Goal: Task Accomplishment & Management: Manage account settings

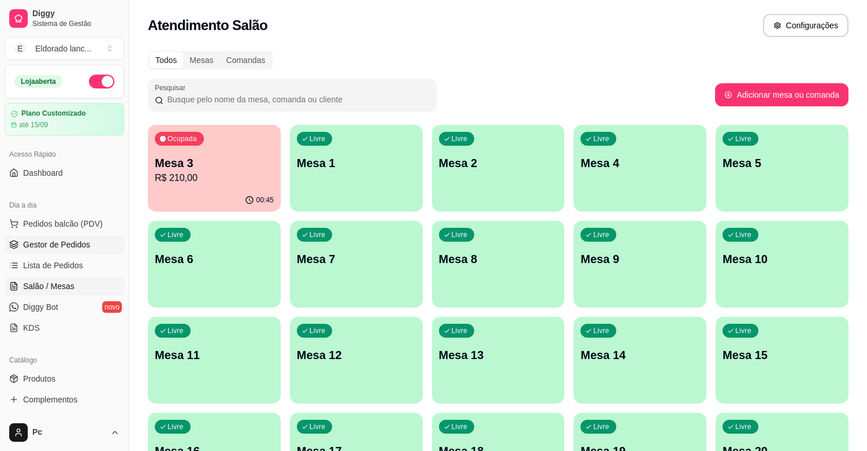
click at [78, 247] on span "Gestor de Pedidos" at bounding box center [56, 245] width 67 height 12
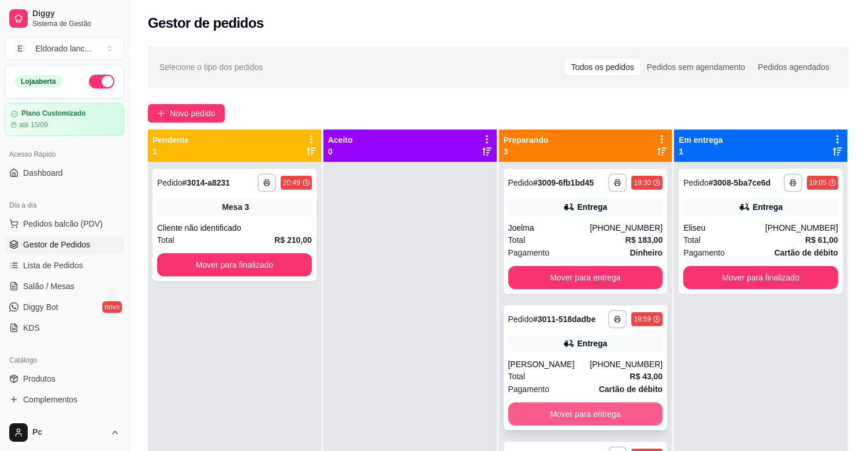
click at [508, 407] on button "Mover para entrega" at bounding box center [585, 413] width 155 height 23
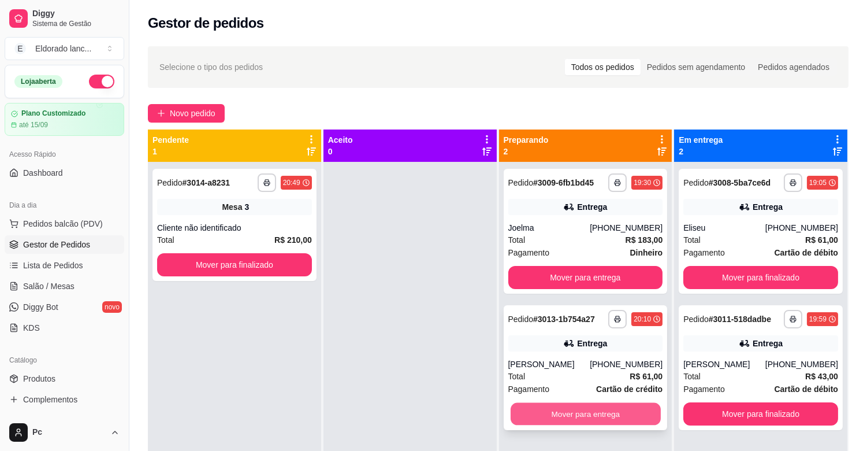
click at [545, 408] on button "Mover para entrega" at bounding box center [586, 414] width 150 height 23
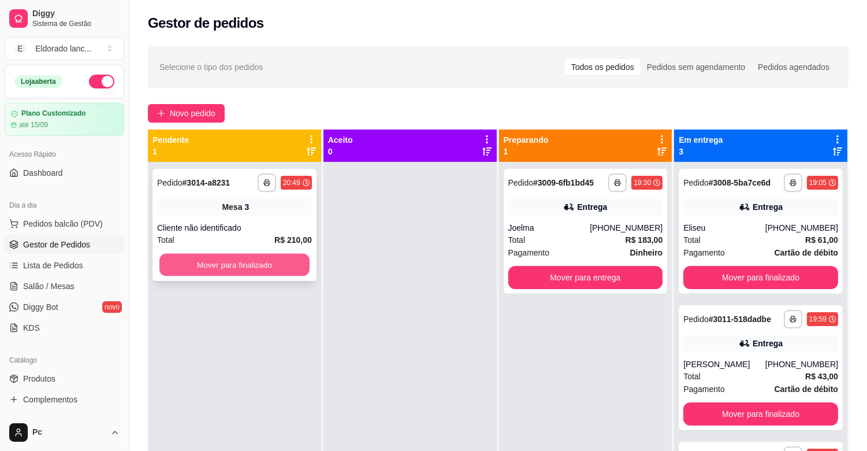
click at [245, 254] on button "Mover para finalizado" at bounding box center [234, 265] width 150 height 23
click at [29, 283] on span "Salão / Mesas" at bounding box center [48, 286] width 51 height 12
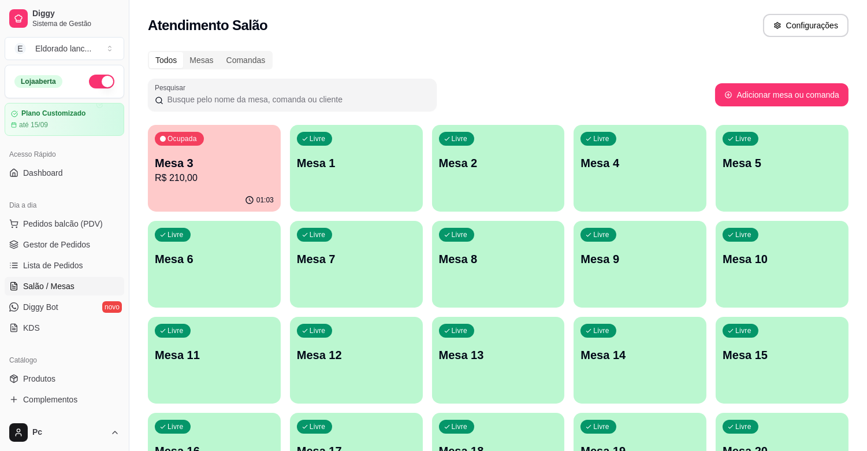
click at [246, 172] on p "R$ 210,00" at bounding box center [214, 178] width 119 height 14
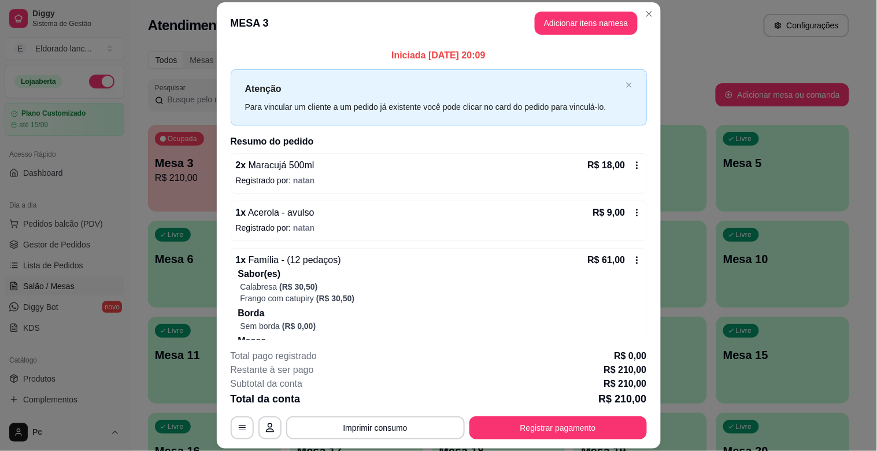
scroll to position [354, 0]
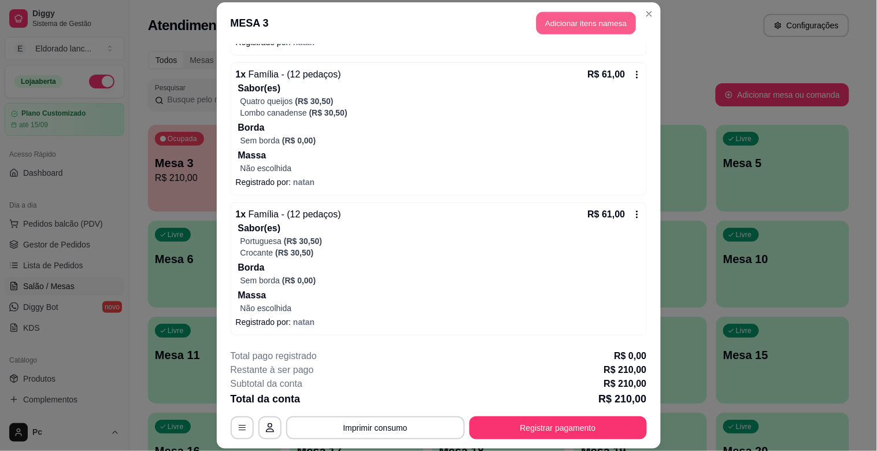
click at [598, 21] on button "Adicionar itens na mesa" at bounding box center [585, 23] width 99 height 23
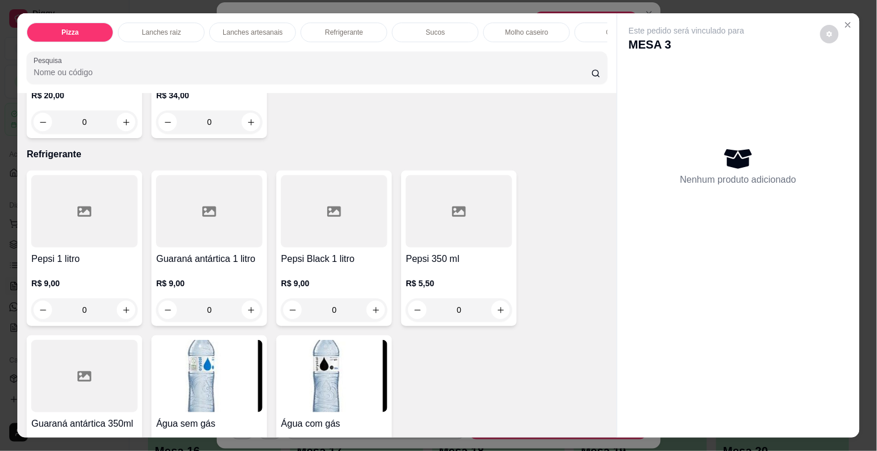
scroll to position [2121, 0]
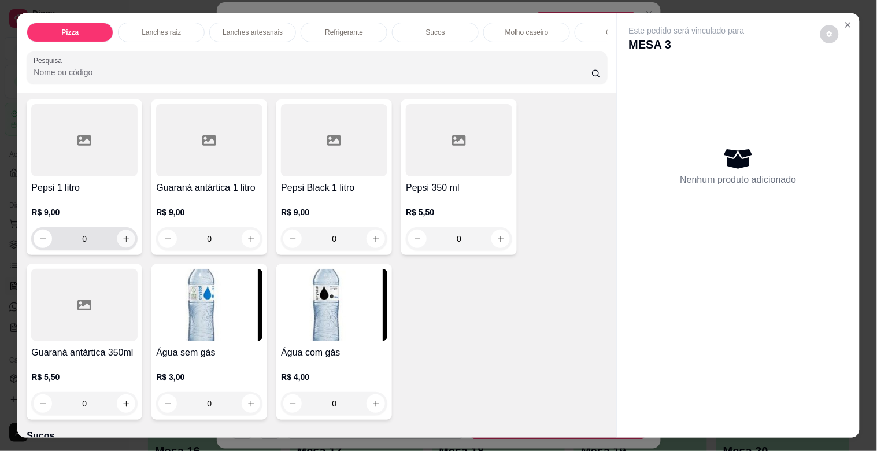
click at [122, 241] on icon "increase-product-quantity" at bounding box center [126, 239] width 9 height 9
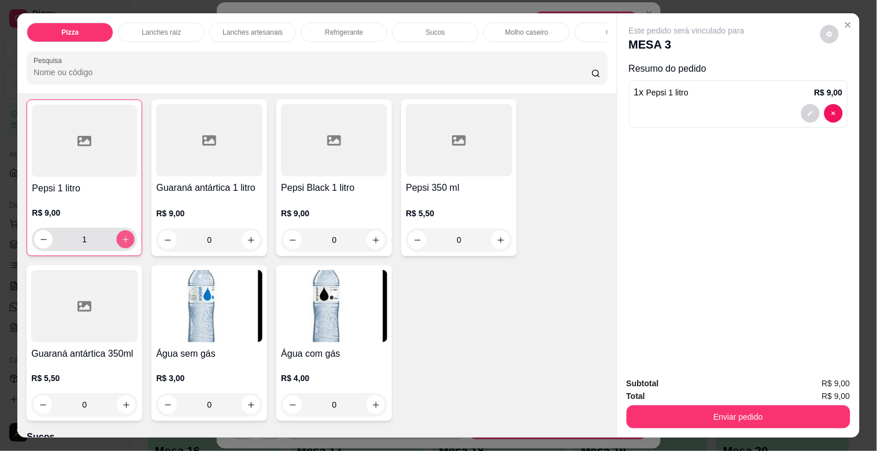
click at [121, 241] on icon "increase-product-quantity" at bounding box center [125, 239] width 9 height 9
type input "2"
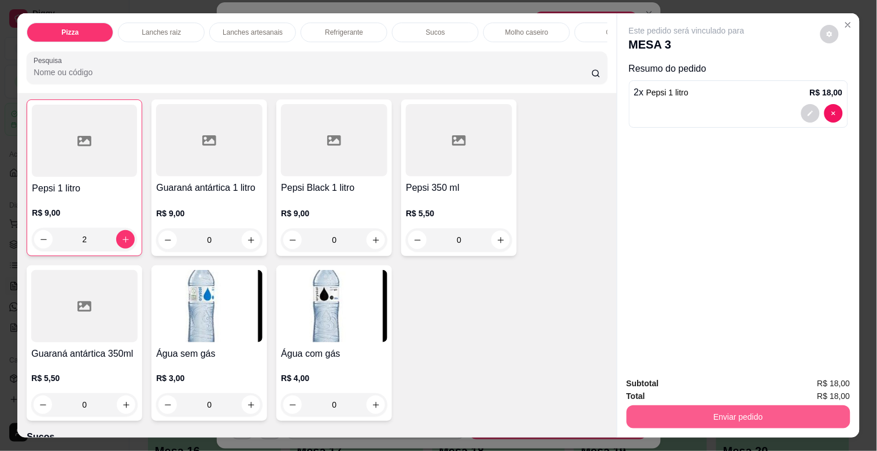
click at [672, 405] on button "Enviar pedido" at bounding box center [738, 416] width 224 height 23
click at [674, 411] on button "Enviar pedido" at bounding box center [738, 416] width 224 height 23
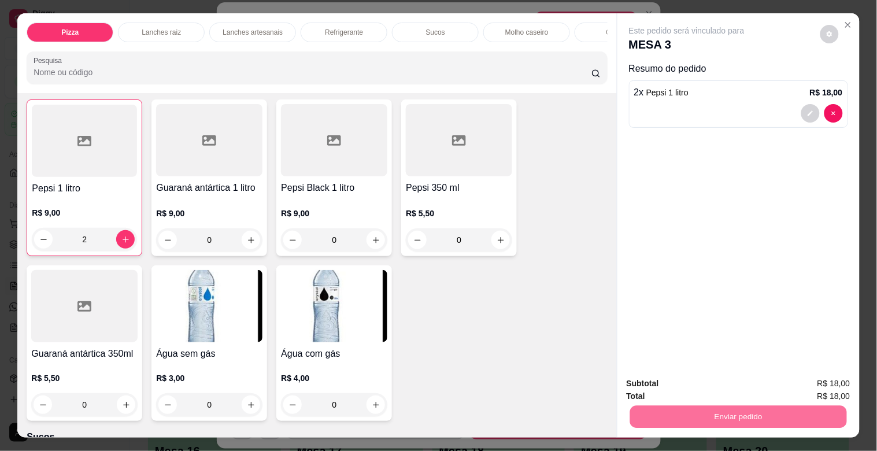
click at [675, 383] on button "Não registrar e enviar pedido" at bounding box center [700, 383] width 120 height 22
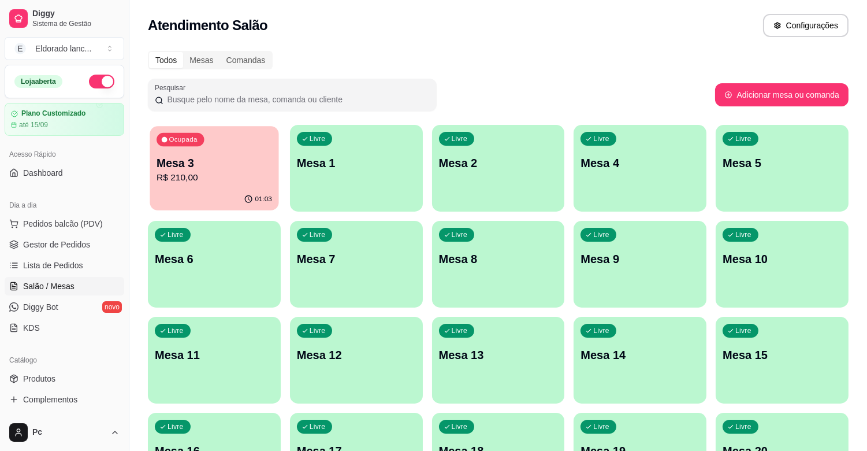
click at [232, 164] on p "Mesa 3" at bounding box center [215, 163] width 116 height 16
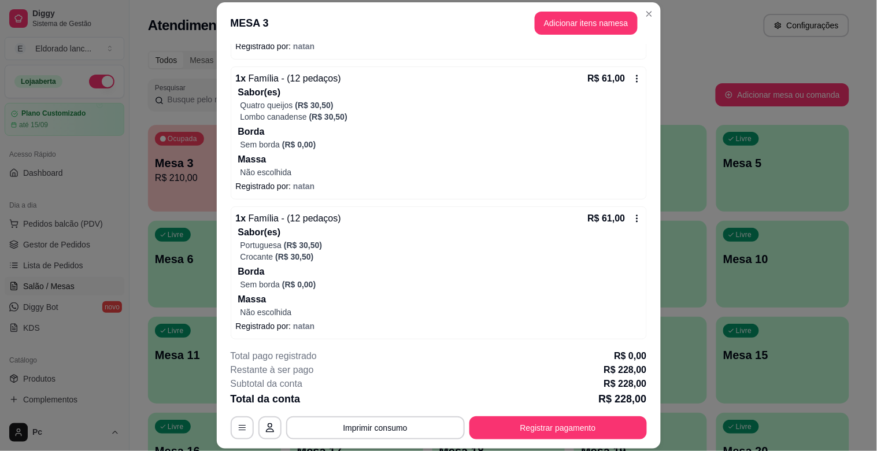
scroll to position [401, 0]
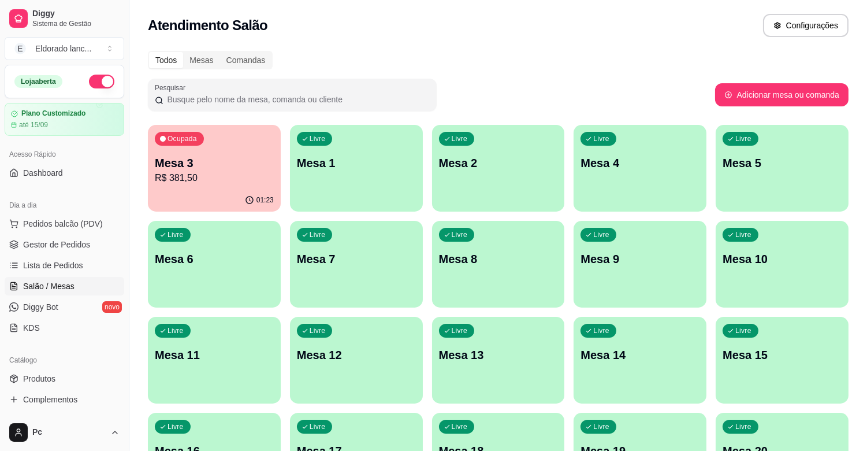
click at [207, 171] on p "R$ 381,50" at bounding box center [214, 178] width 119 height 14
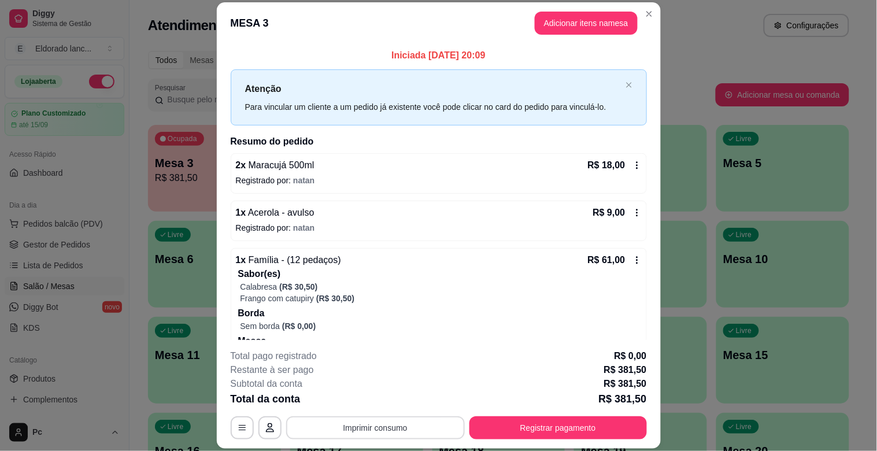
click at [438, 426] on button "Imprimir consumo" at bounding box center [375, 427] width 179 height 23
click at [383, 398] on button "IMPRESSORA" at bounding box center [373, 401] width 81 height 18
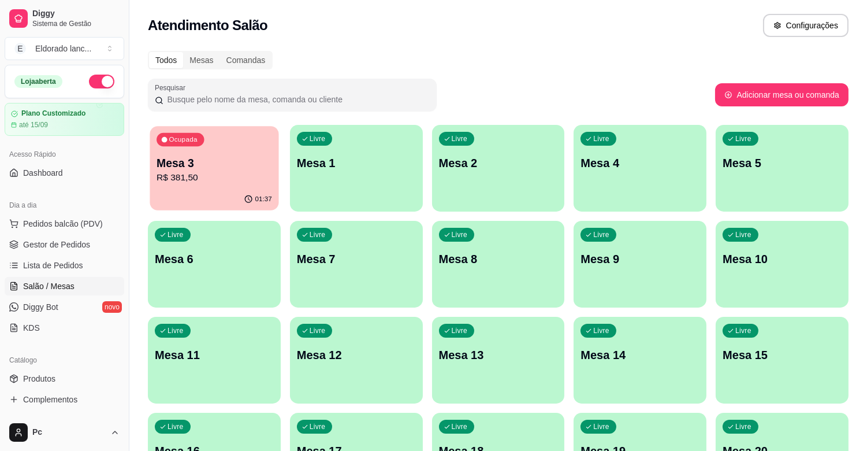
click at [220, 187] on div "Ocupada Mesa 3 R$ 381,50" at bounding box center [214, 157] width 129 height 62
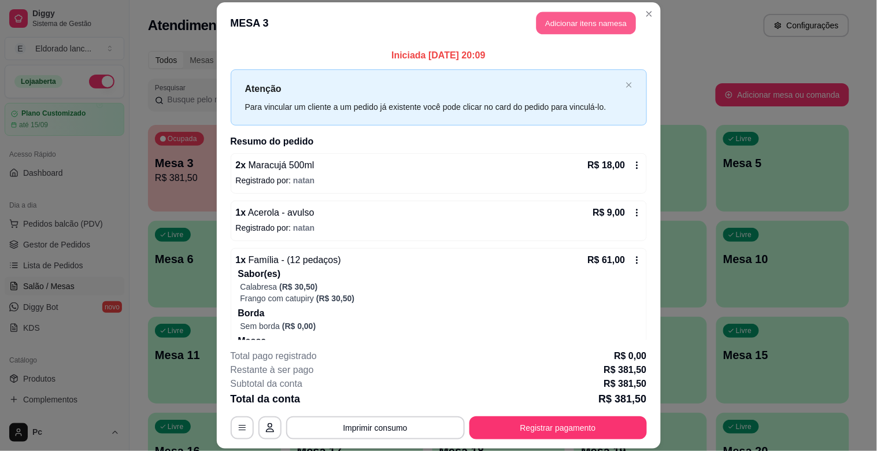
click at [558, 28] on button "Adicionar itens na mesa" at bounding box center [585, 23] width 99 height 23
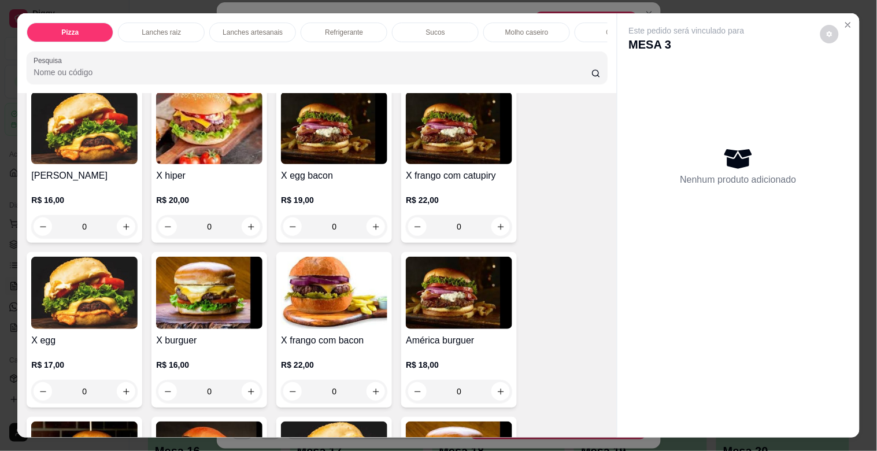
scroll to position [511, 0]
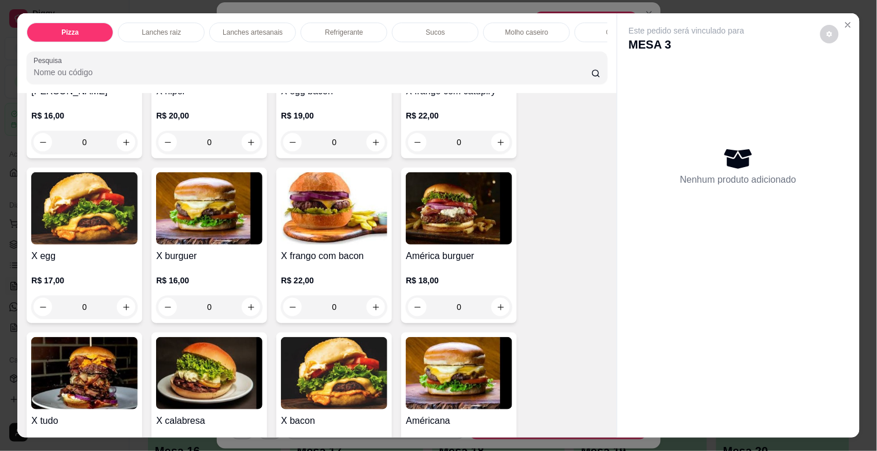
click at [117, 313] on div "0" at bounding box center [84, 306] width 106 height 23
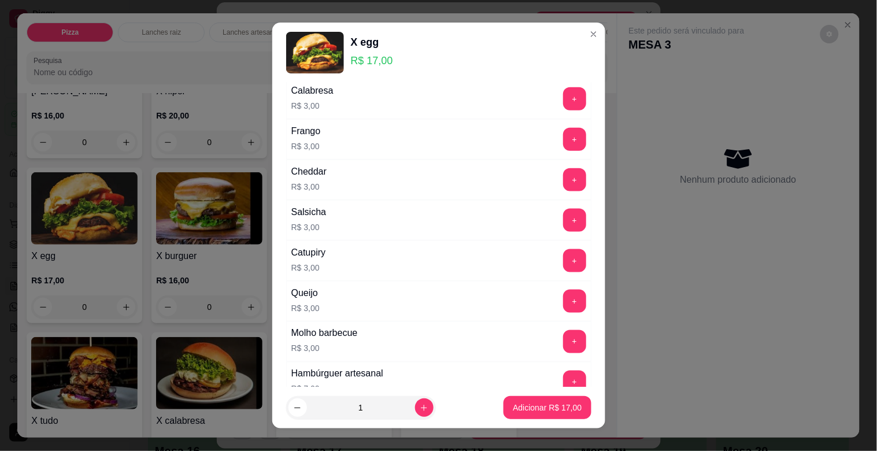
scroll to position [435, 0]
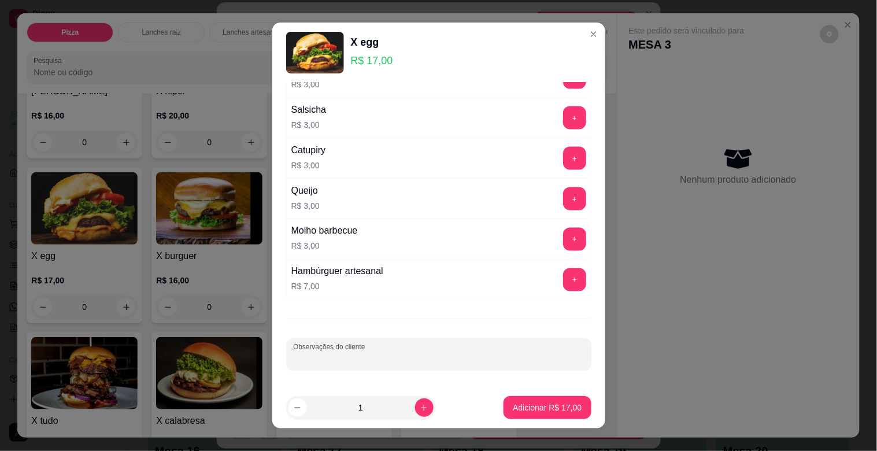
click at [344, 361] on input "Observações do cliente" at bounding box center [438, 359] width 291 height 12
type input "sem salada"
click at [533, 414] on button "Adicionar R$ 17,00" at bounding box center [546, 407] width 87 height 23
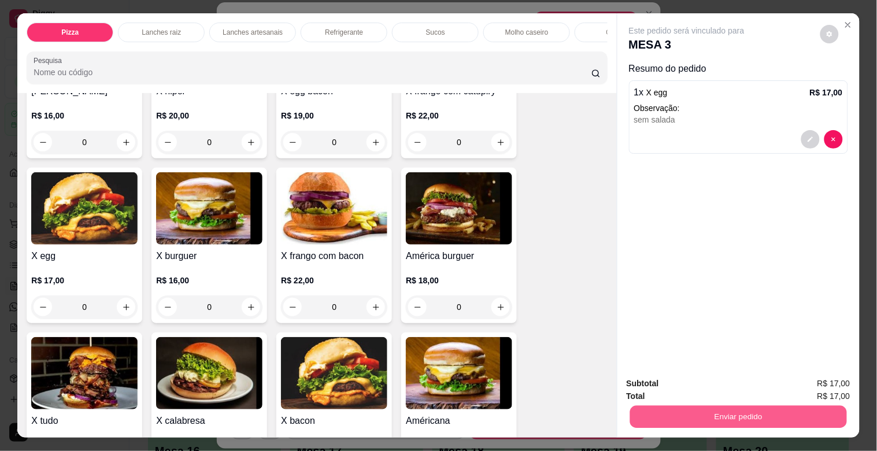
click at [644, 422] on button "Enviar pedido" at bounding box center [737, 416] width 217 height 23
click at [654, 389] on button "Não registrar e enviar pedido" at bounding box center [700, 383] width 120 height 22
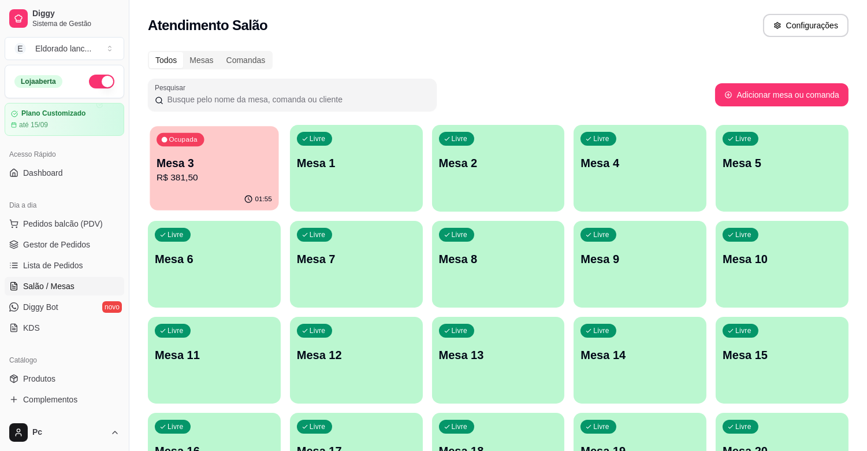
click at [274, 162] on div "Ocupada Mesa 3 R$ 381,50" at bounding box center [214, 157] width 129 height 62
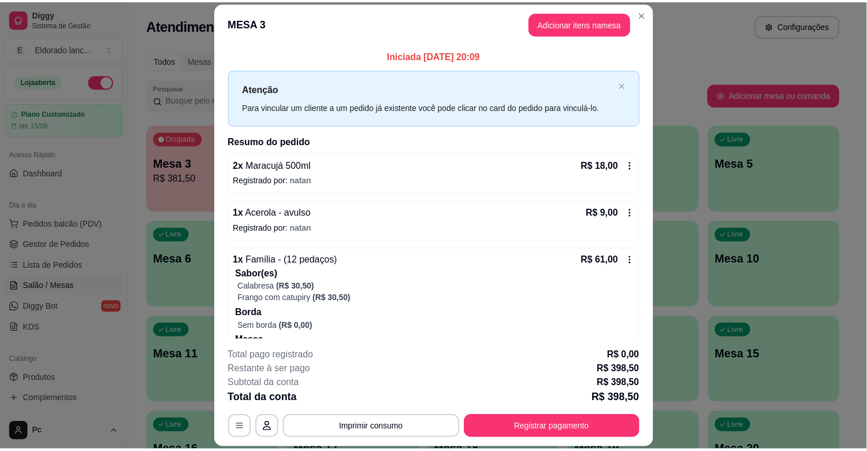
scroll to position [851, 0]
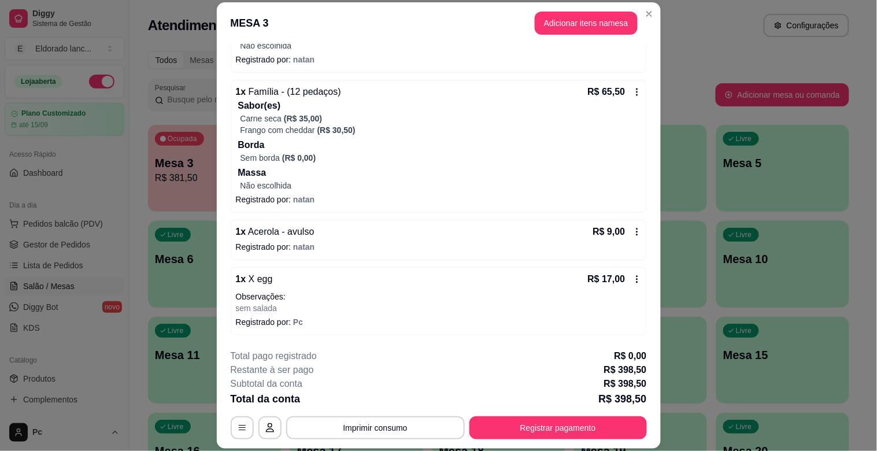
click at [632, 275] on icon at bounding box center [636, 278] width 9 height 9
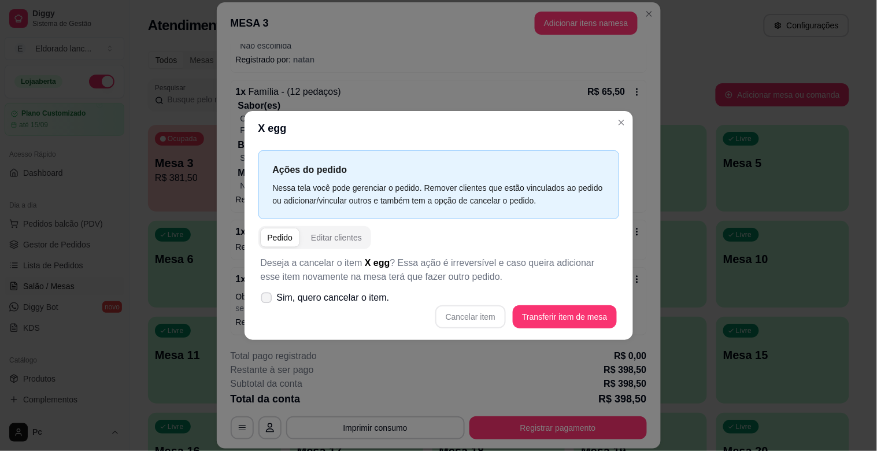
click at [269, 295] on icon at bounding box center [266, 297] width 9 height 6
click at [268, 300] on input "Sim, quero cancelar o item." at bounding box center [264, 304] width 8 height 8
checkbox input "true"
click at [459, 314] on button "Cancelar item" at bounding box center [470, 317] width 69 height 23
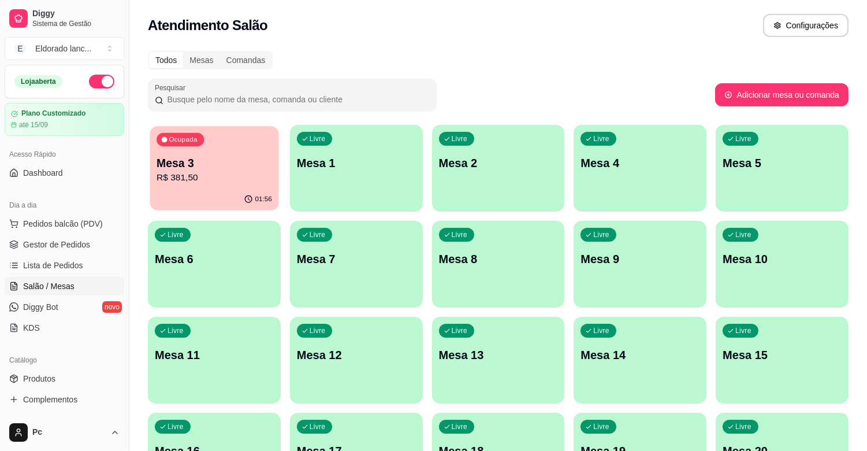
click at [210, 176] on p "R$ 381,50" at bounding box center [215, 177] width 116 height 13
click at [65, 259] on span "Lista de Pedidos" at bounding box center [53, 265] width 60 height 12
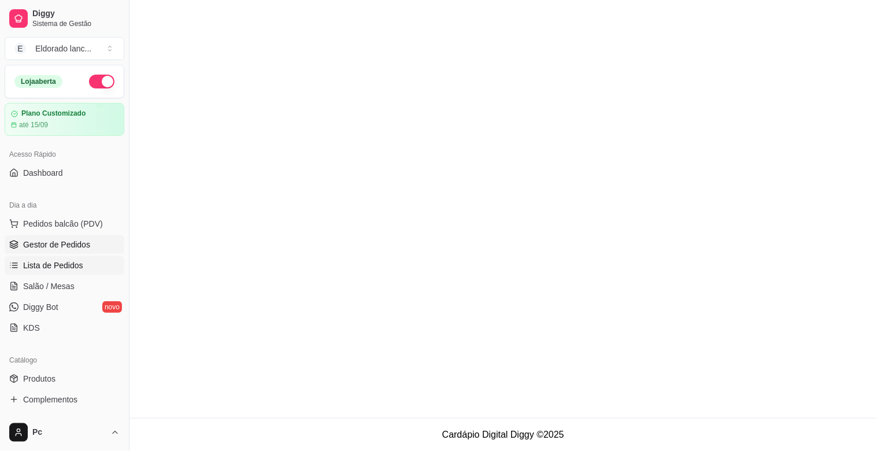
click at [61, 240] on span "Gestor de Pedidos" at bounding box center [56, 245] width 67 height 12
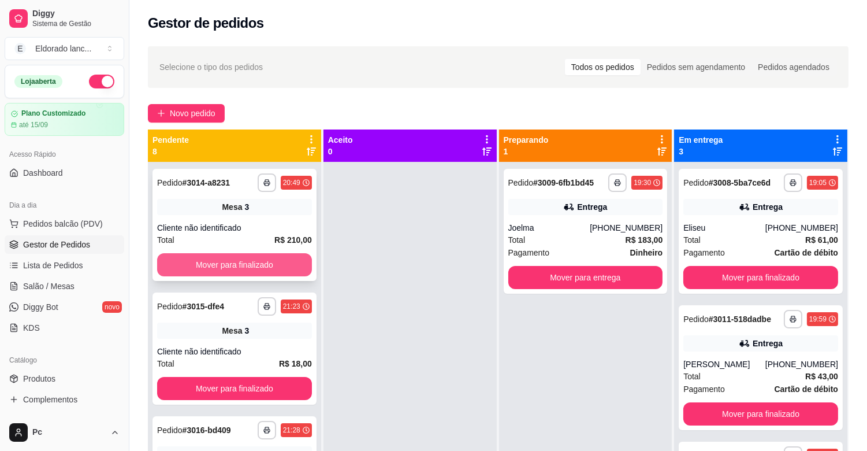
click at [232, 257] on button "Mover para finalizado" at bounding box center [234, 264] width 155 height 23
click at [232, 257] on div "Mover para finalizado" at bounding box center [234, 264] width 155 height 23
click at [254, 262] on button "Mover para finalizado" at bounding box center [234, 264] width 155 height 23
click at [254, 262] on button "Mover para finalizado" at bounding box center [234, 265] width 150 height 23
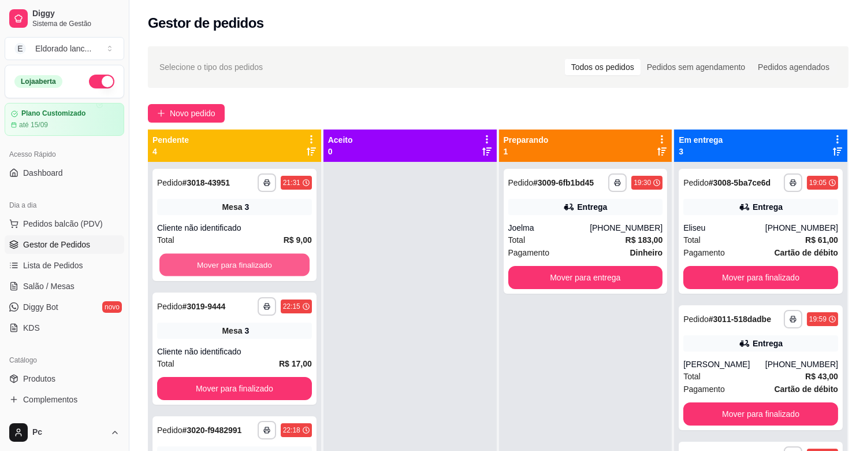
click at [254, 262] on button "Mover para finalizado" at bounding box center [234, 265] width 150 height 23
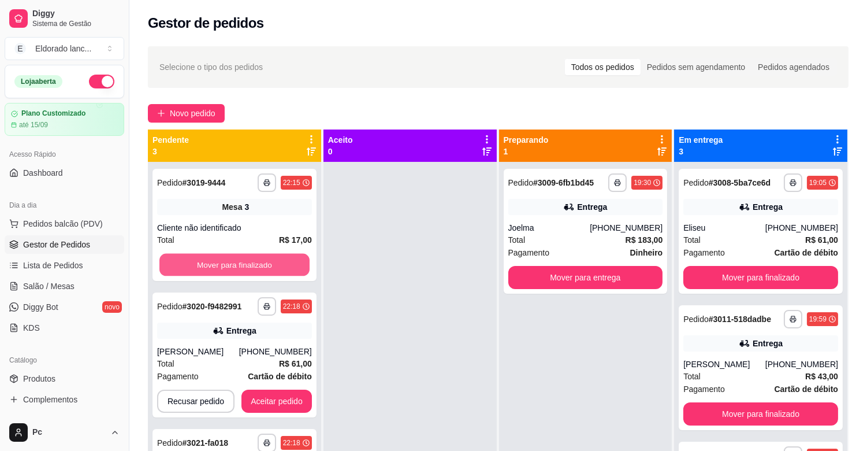
click at [254, 262] on button "Mover para finalizado" at bounding box center [234, 265] width 150 height 23
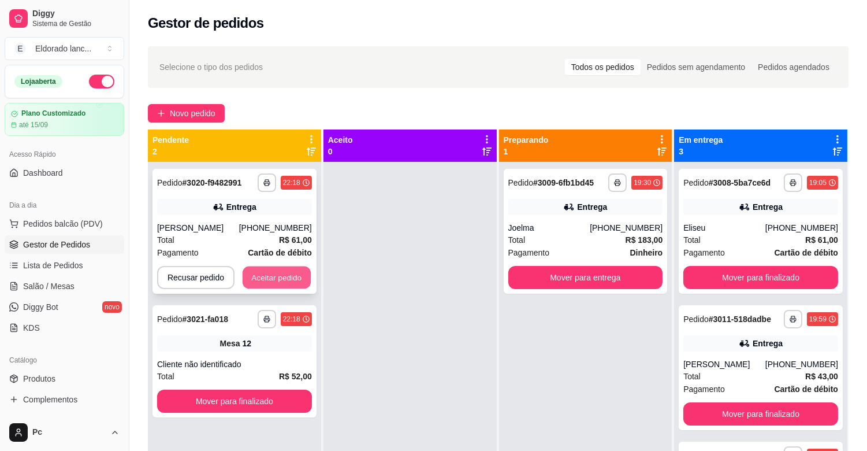
click at [261, 268] on button "Aceitar pedido" at bounding box center [277, 277] width 68 height 23
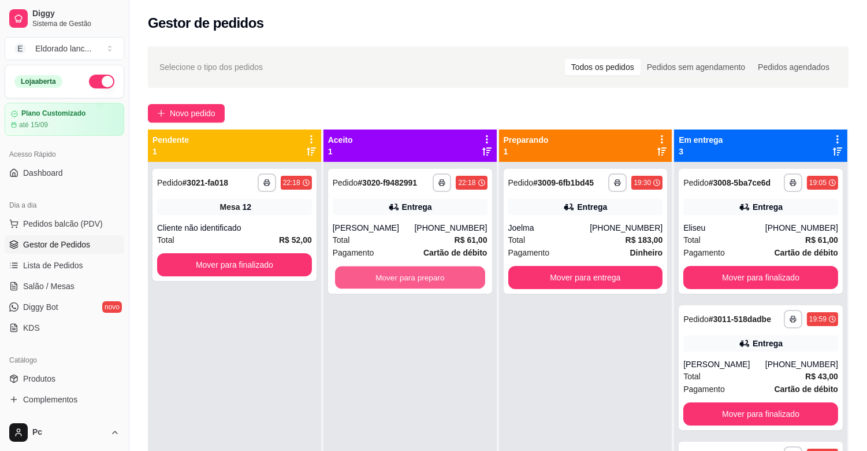
click at [372, 274] on button "Mover para preparo" at bounding box center [410, 277] width 150 height 23
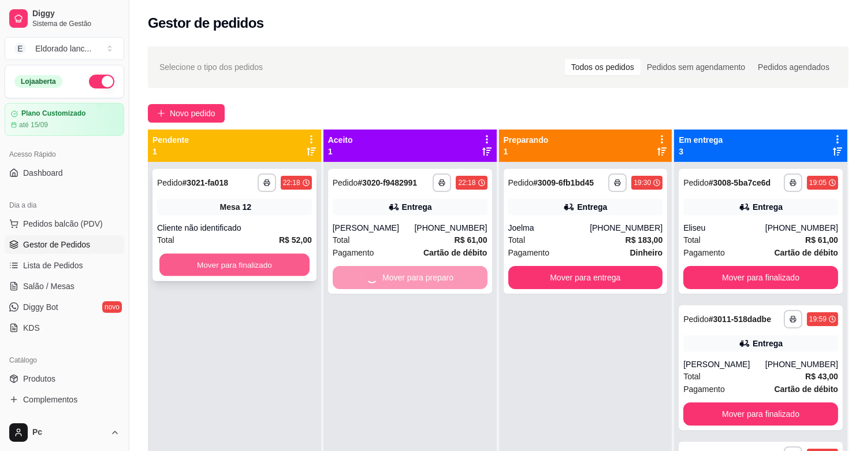
click at [268, 261] on button "Mover para finalizado" at bounding box center [234, 265] width 150 height 23
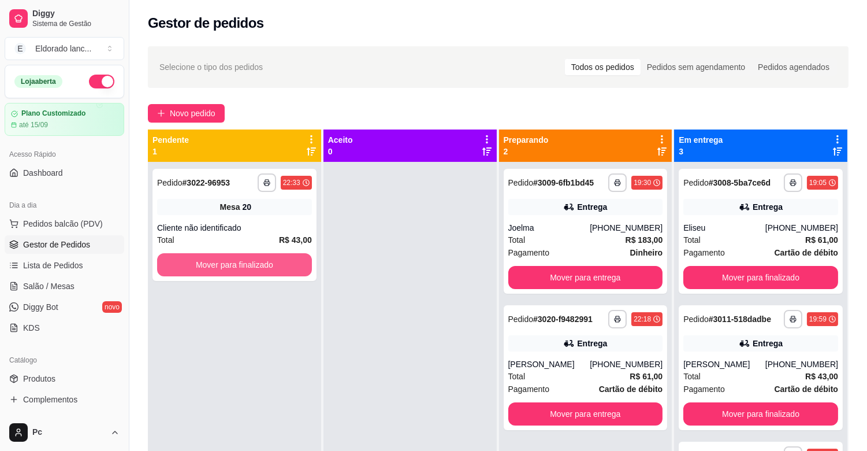
click at [268, 261] on button "Mover para finalizado" at bounding box center [234, 264] width 155 height 23
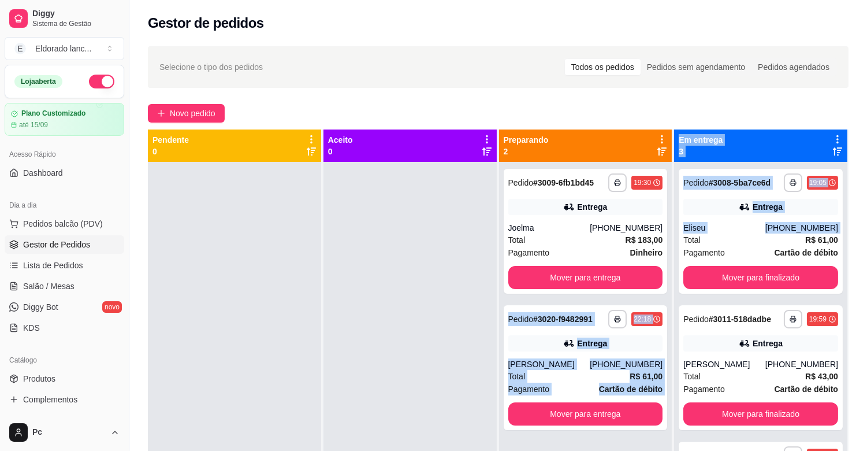
drag, startPoint x: 665, startPoint y: 258, endPoint x: 668, endPoint y: 237, distance: 21.0
click at [668, 237] on div "**********" at bounding box center [498, 354] width 701 height 451
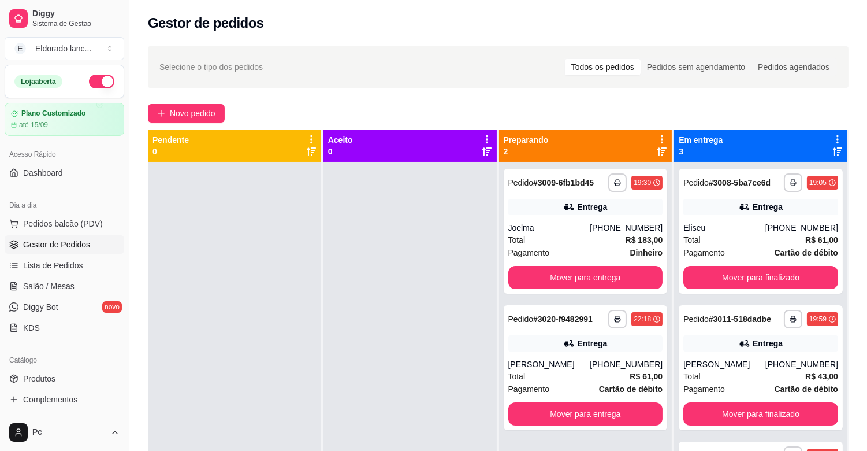
click at [663, 243] on div "**********" at bounding box center [585, 387] width 173 height 451
click at [576, 274] on button "Mover para entrega" at bounding box center [586, 277] width 150 height 23
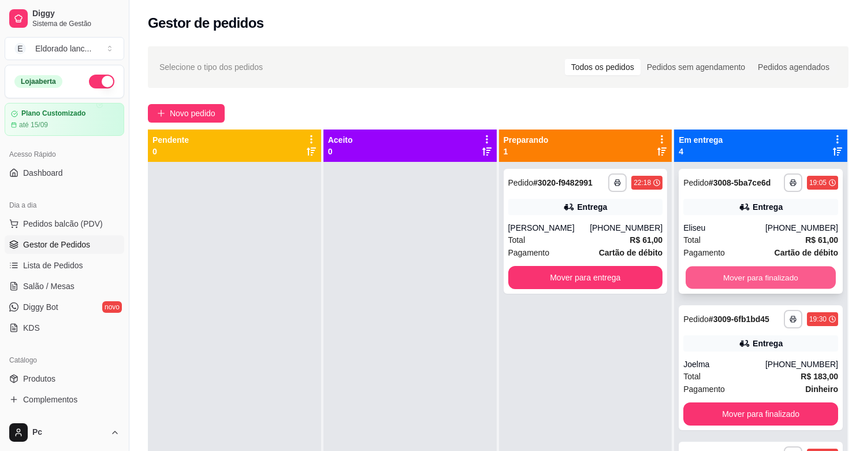
click at [702, 276] on button "Mover para finalizado" at bounding box center [761, 277] width 150 height 23
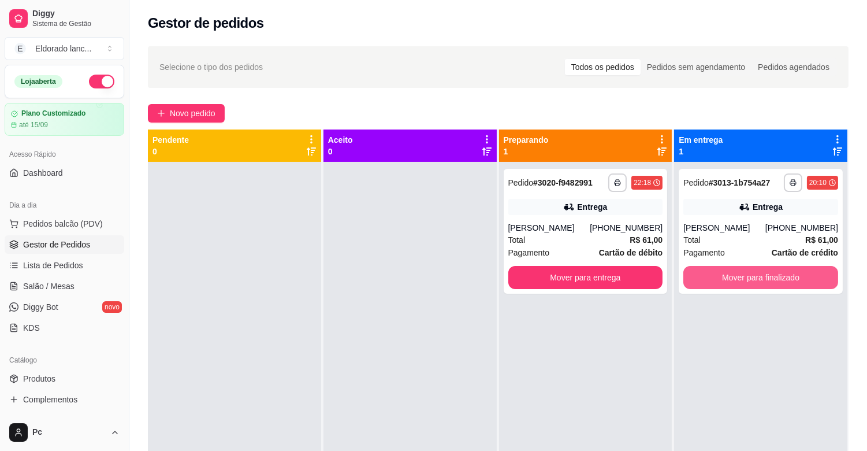
click at [702, 276] on button "Mover para finalizado" at bounding box center [761, 277] width 155 height 23
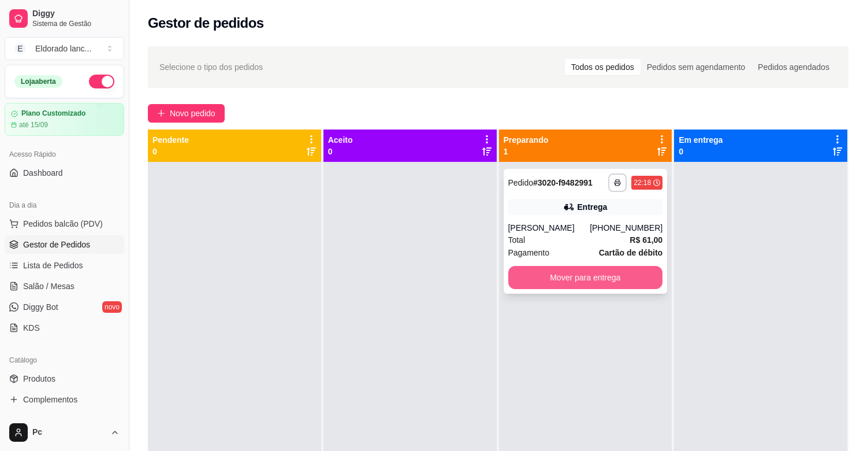
click at [607, 278] on button "Mover para entrega" at bounding box center [585, 277] width 155 height 23
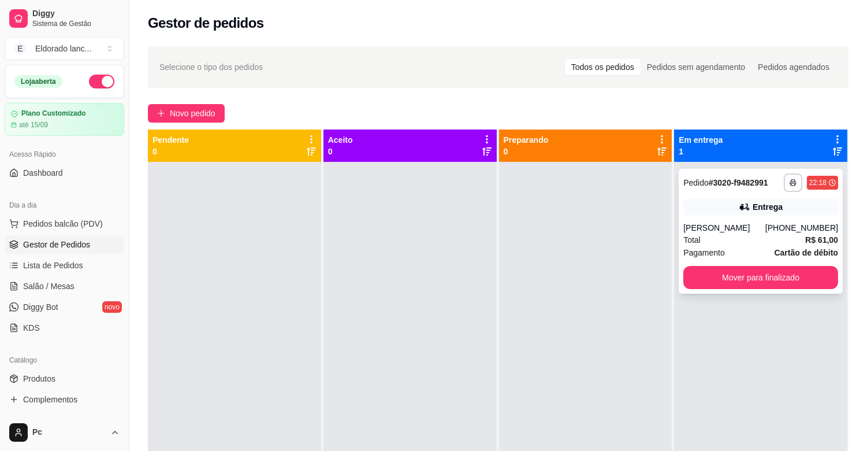
click at [736, 200] on div "Entrega" at bounding box center [761, 207] width 155 height 16
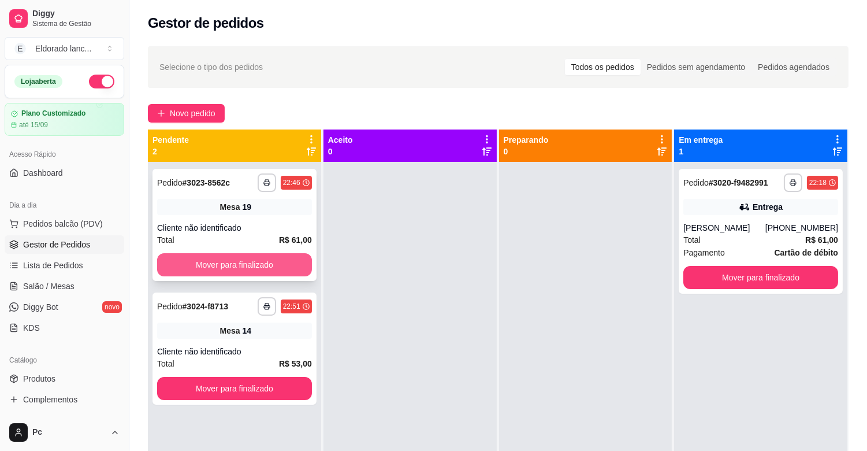
click at [229, 262] on button "Mover para finalizado" at bounding box center [234, 264] width 155 height 23
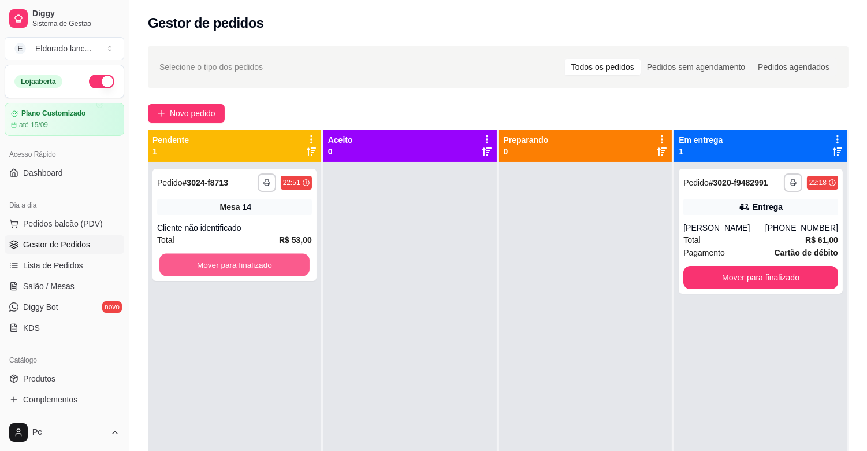
click at [229, 262] on button "Mover para finalizado" at bounding box center [234, 265] width 150 height 23
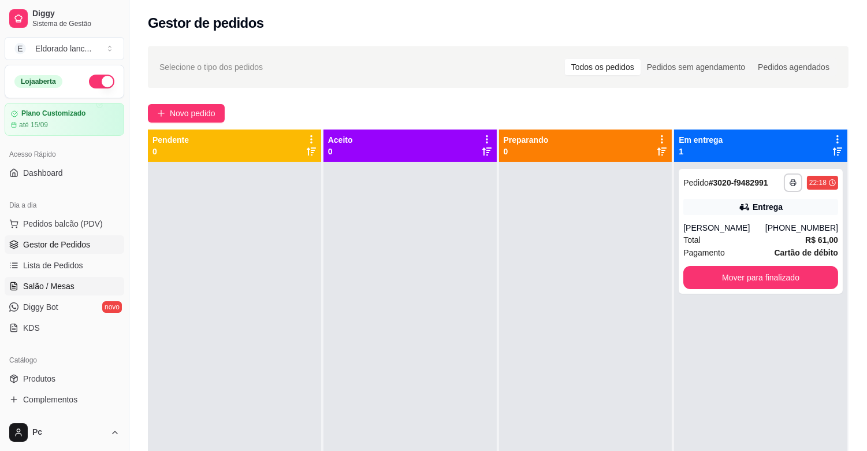
click at [56, 284] on span "Salão / Mesas" at bounding box center [48, 286] width 51 height 12
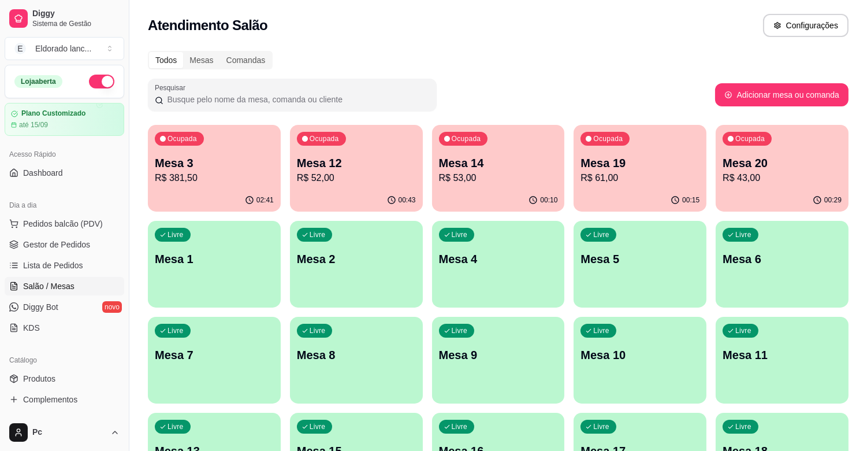
click at [378, 191] on div "00:43" at bounding box center [356, 200] width 133 height 23
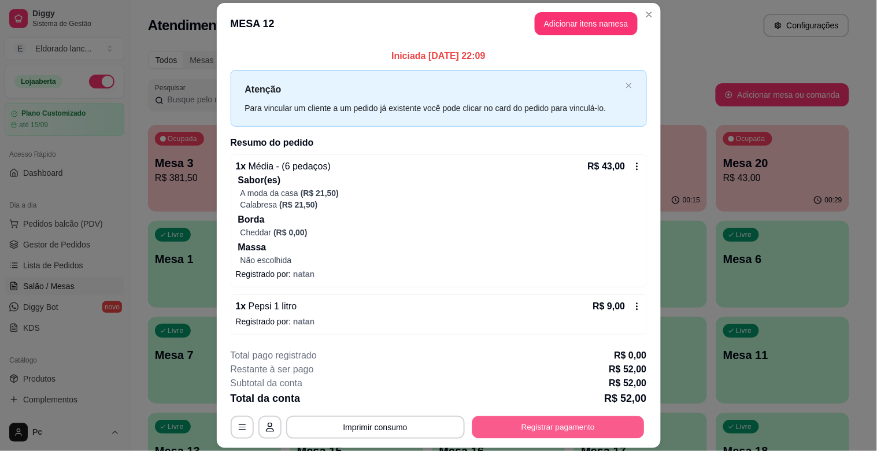
click at [484, 420] on button "Registrar pagamento" at bounding box center [558, 426] width 172 height 23
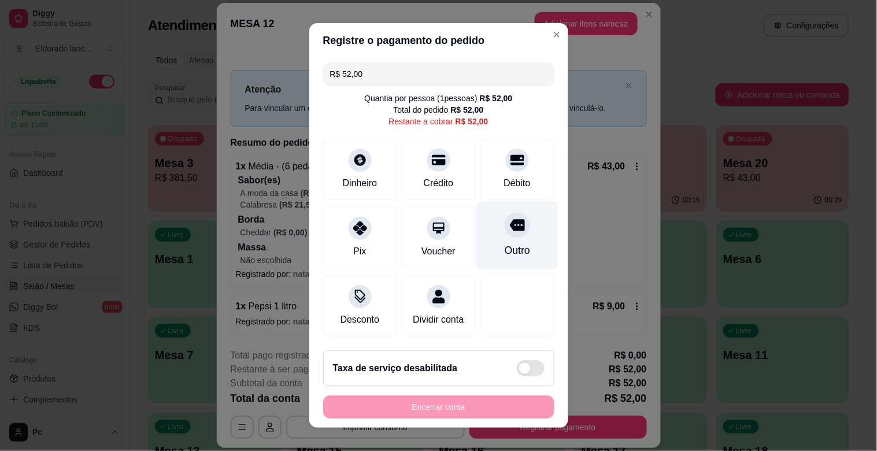
click at [505, 251] on div "Outro" at bounding box center [516, 250] width 25 height 15
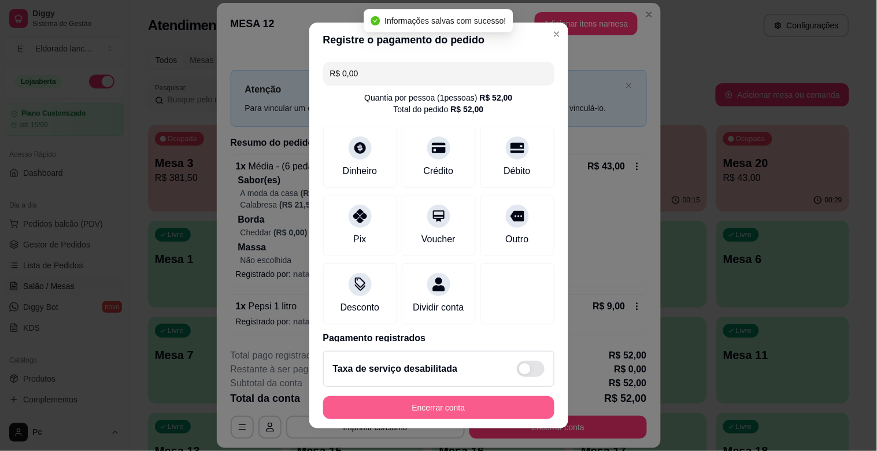
type input "R$ 0,00"
click at [438, 413] on button "Encerrar conta" at bounding box center [438, 407] width 224 height 23
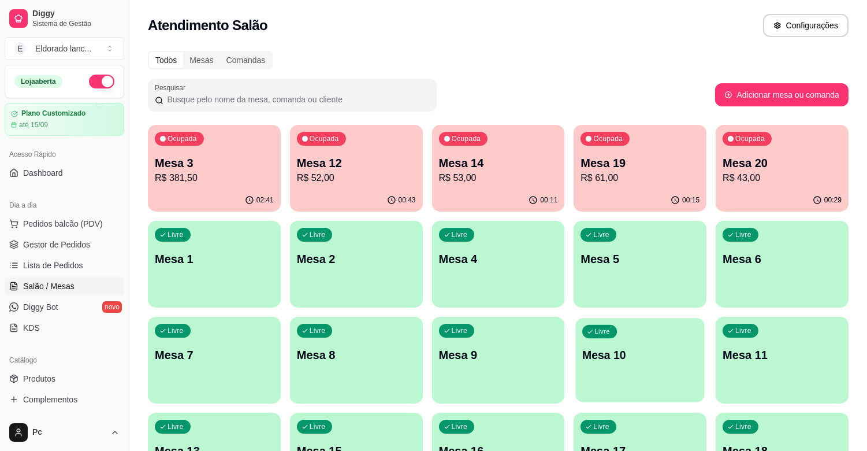
click at [696, 391] on div "Ocupada Mesa 3 R$ 381,50 02:41 Ocupada Mesa 12 R$ 52,00 00:43 Ocupada Mesa 14 R…" at bounding box center [498, 312] width 701 height 374
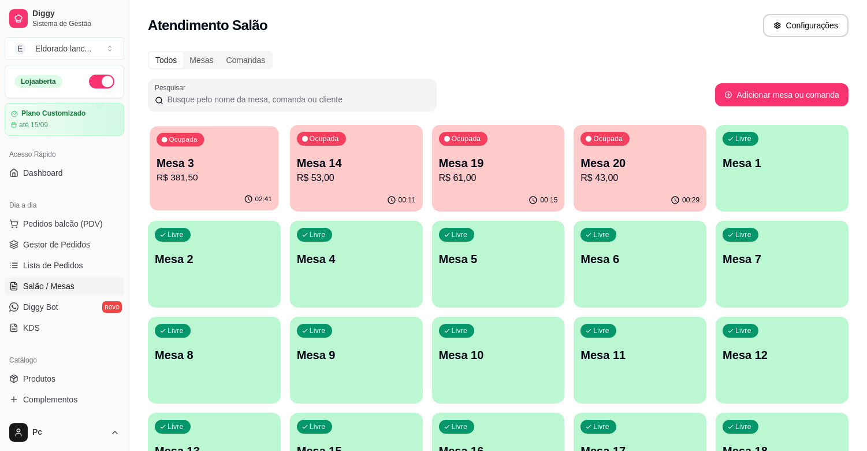
click at [220, 196] on div "02:41" at bounding box center [214, 199] width 129 height 22
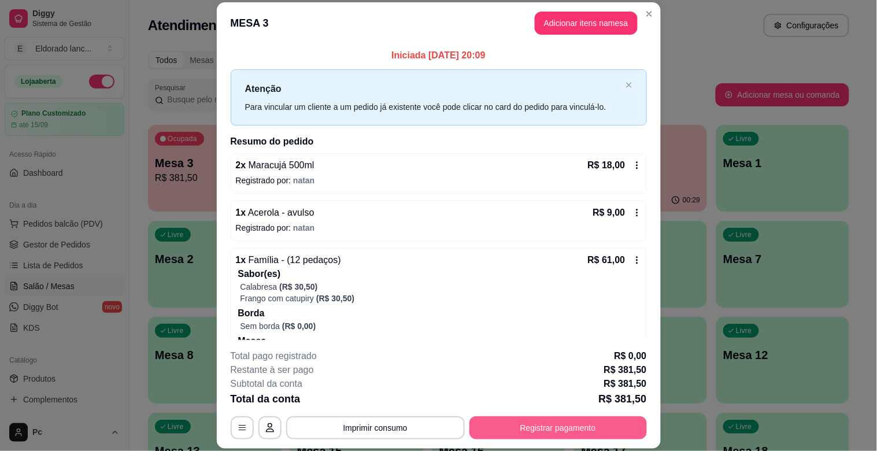
click at [494, 419] on button "Registrar pagamento" at bounding box center [557, 427] width 177 height 23
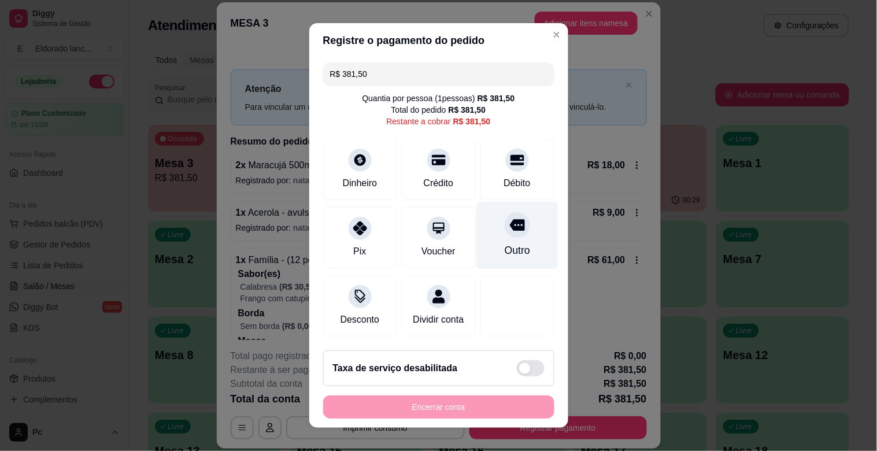
click at [524, 239] on div "Outro" at bounding box center [516, 236] width 81 height 68
click at [461, 406] on div "Encerrar conta" at bounding box center [438, 406] width 231 height 23
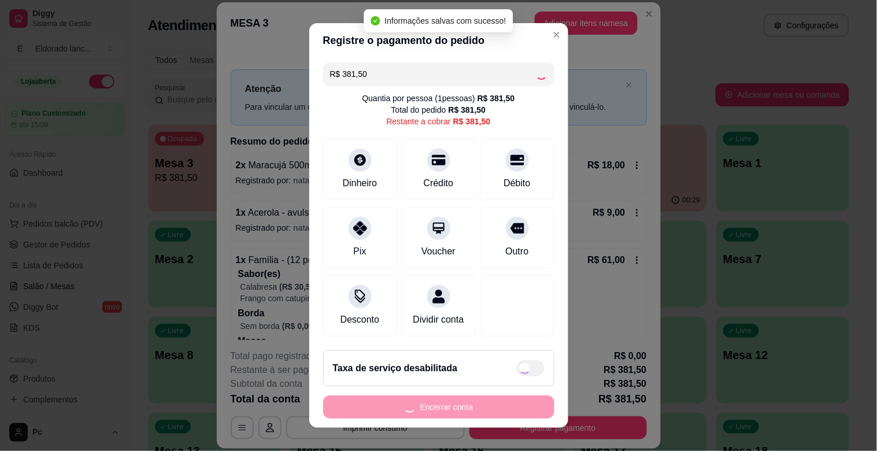
type input "R$ 0,00"
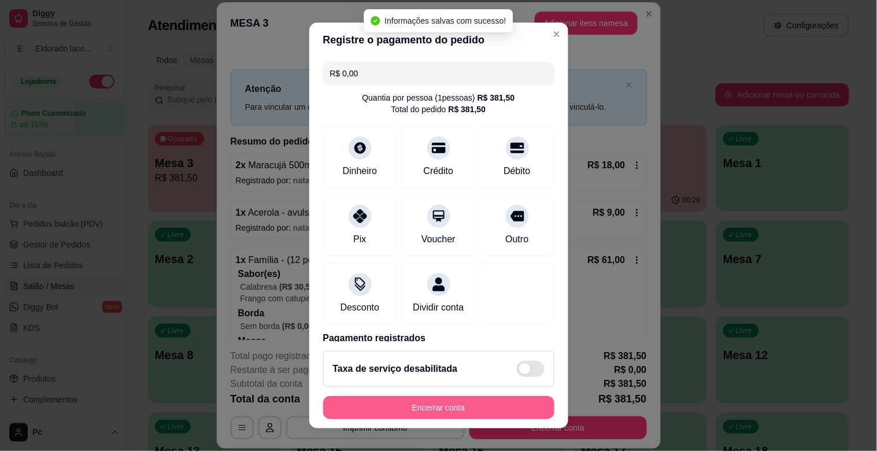
click at [461, 406] on button "Encerrar conta" at bounding box center [438, 407] width 231 height 23
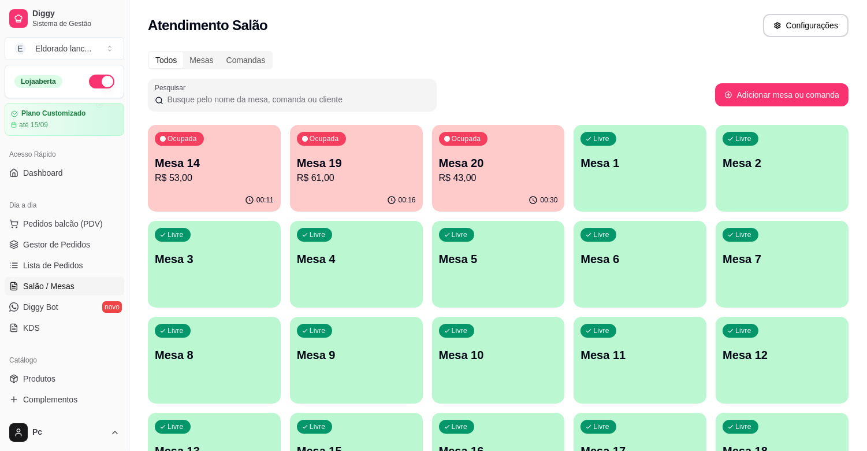
click at [430, 166] on div "Ocupada Mesa 14 R$ 53,00 00:11 Ocupada Mesa 19 R$ 61,00 00:16 Ocupada Mesa 20 R…" at bounding box center [498, 312] width 701 height 374
click at [461, 168] on p "Mesa 20" at bounding box center [498, 163] width 119 height 16
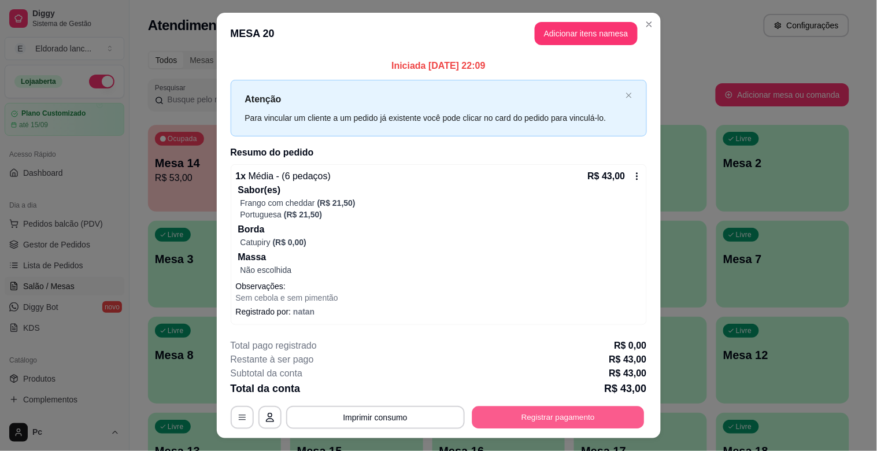
click at [507, 413] on button "Registrar pagamento" at bounding box center [558, 417] width 172 height 23
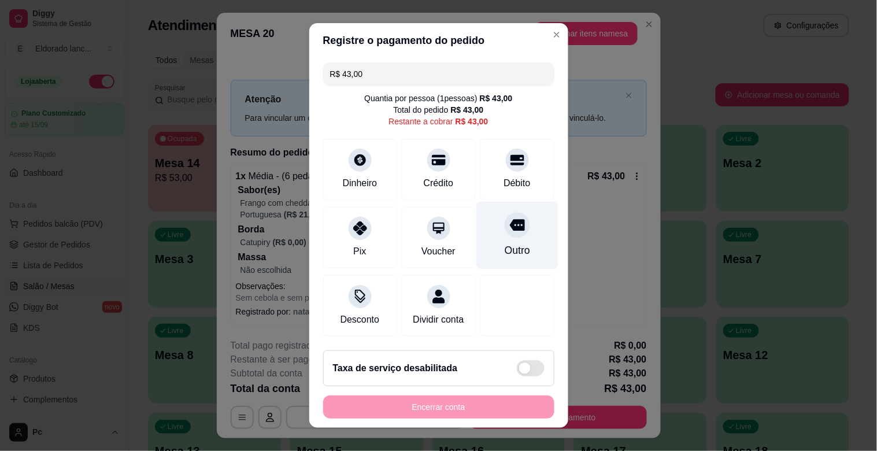
click at [509, 226] on icon at bounding box center [516, 226] width 15 height 12
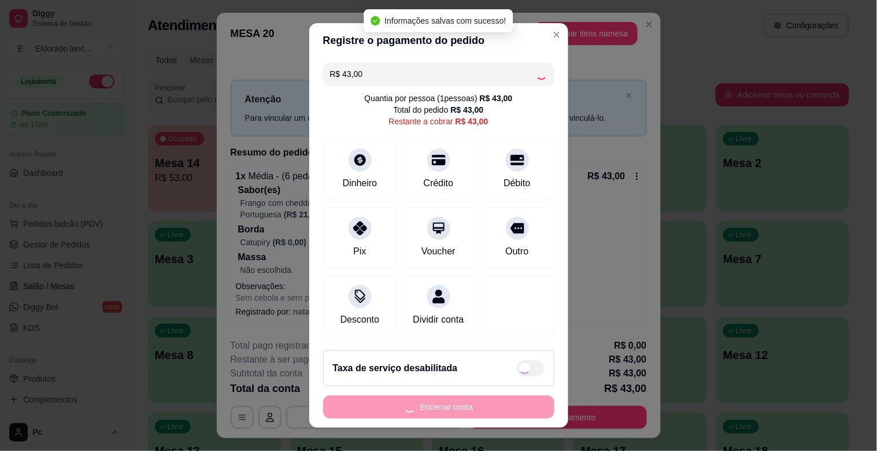
type input "R$ 0,00"
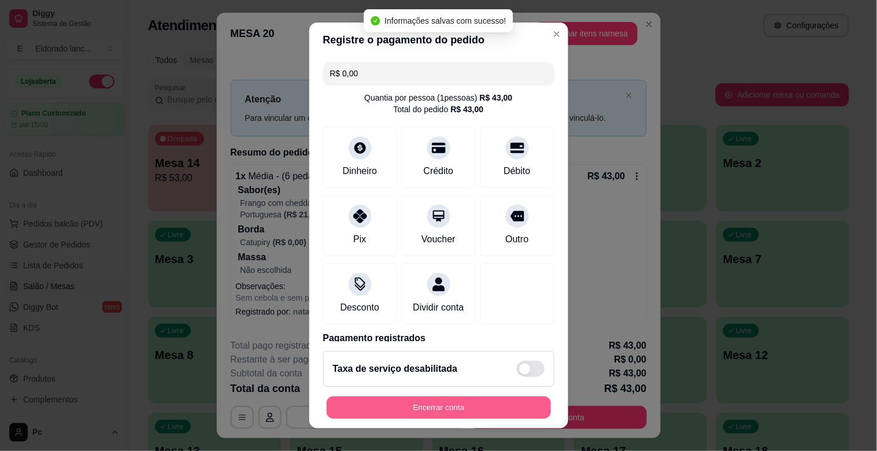
click at [455, 399] on button "Encerrar conta" at bounding box center [438, 407] width 224 height 23
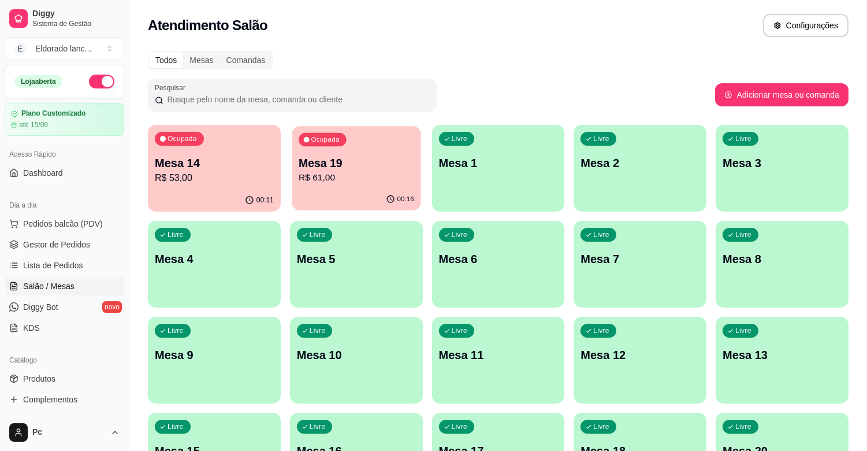
click at [342, 190] on div "00:16" at bounding box center [356, 199] width 129 height 22
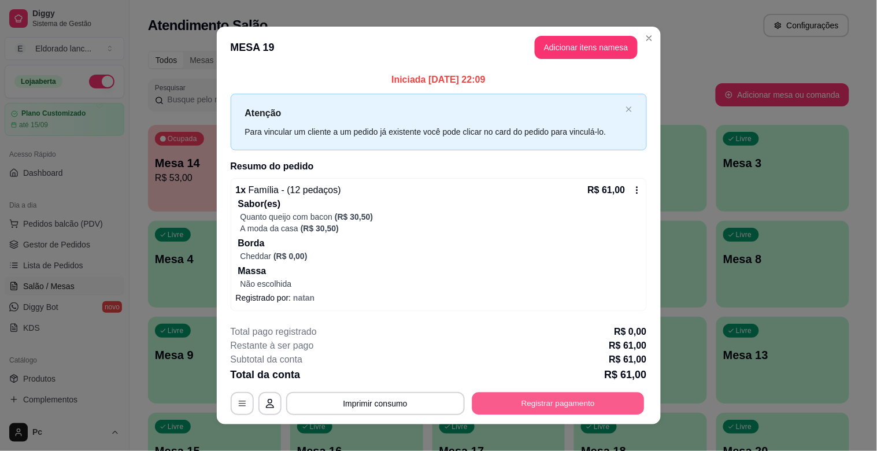
click at [514, 404] on button "Registrar pagamento" at bounding box center [558, 403] width 172 height 23
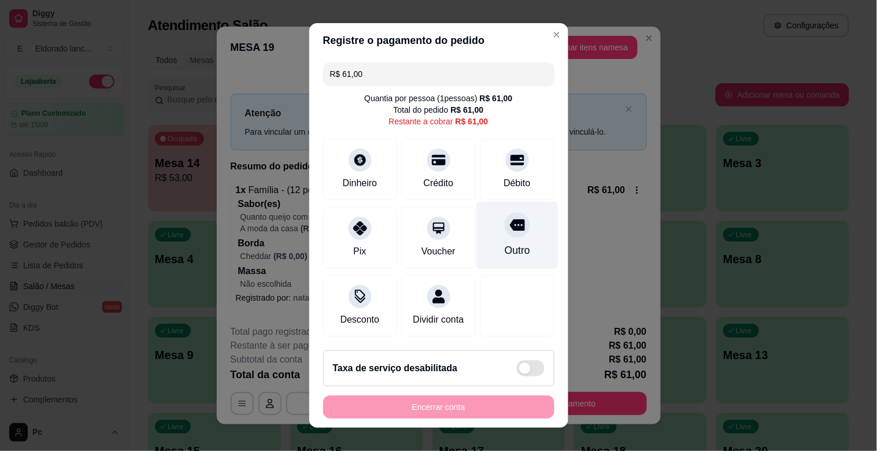
click at [509, 228] on icon at bounding box center [516, 226] width 15 height 12
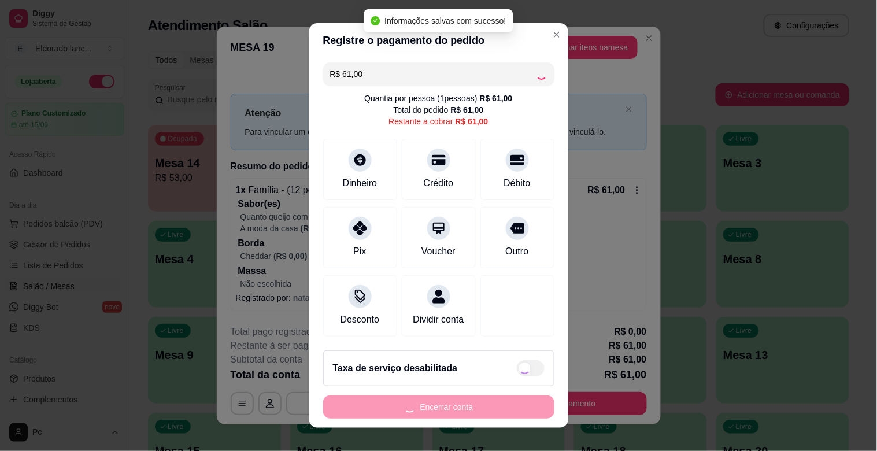
type input "R$ 0,00"
click at [447, 400] on button "Encerrar conta" at bounding box center [438, 406] width 231 height 23
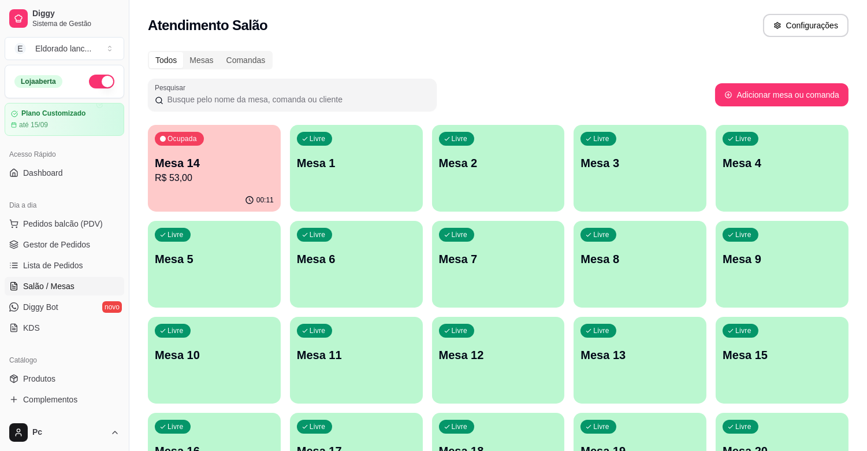
click at [459, 378] on div "Ocupada Mesa 14 R$ 53,00 00:11 Livre Mesa 1 Livre Mesa 2 Livre Mesa 3 Livre Mes…" at bounding box center [498, 312] width 701 height 374
click at [91, 91] on div "Loja aberta" at bounding box center [64, 81] width 118 height 32
click at [91, 78] on button "button" at bounding box center [101, 82] width 25 height 14
click at [60, 239] on span "Gestor de Pedidos" at bounding box center [56, 245] width 67 height 12
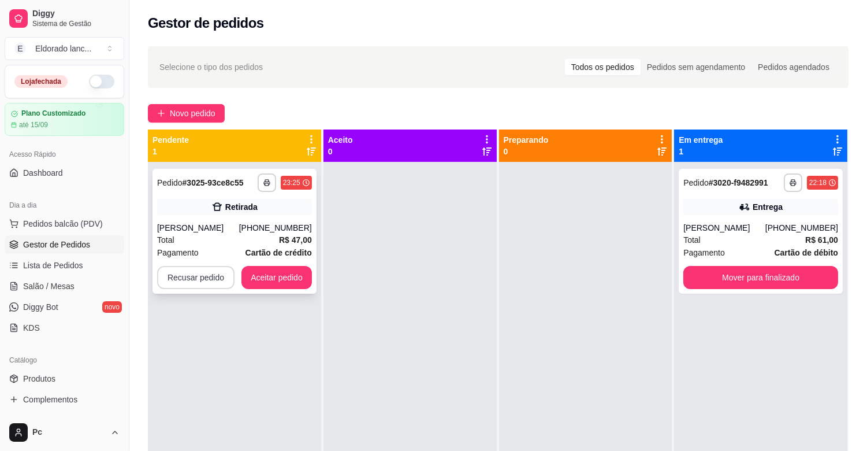
click at [197, 276] on button "Recusar pedido" at bounding box center [195, 277] width 77 height 23
click at [216, 249] on button "Sim" at bounding box center [226, 248] width 45 height 23
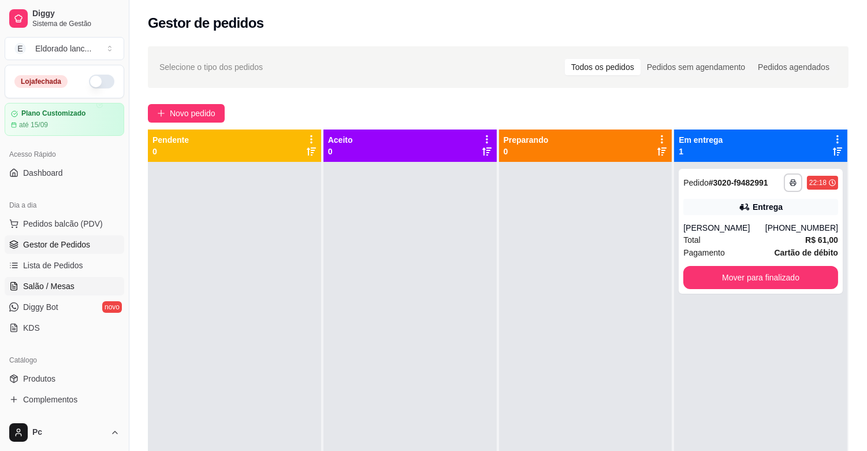
click at [68, 292] on link "Salão / Mesas" at bounding box center [65, 286] width 120 height 18
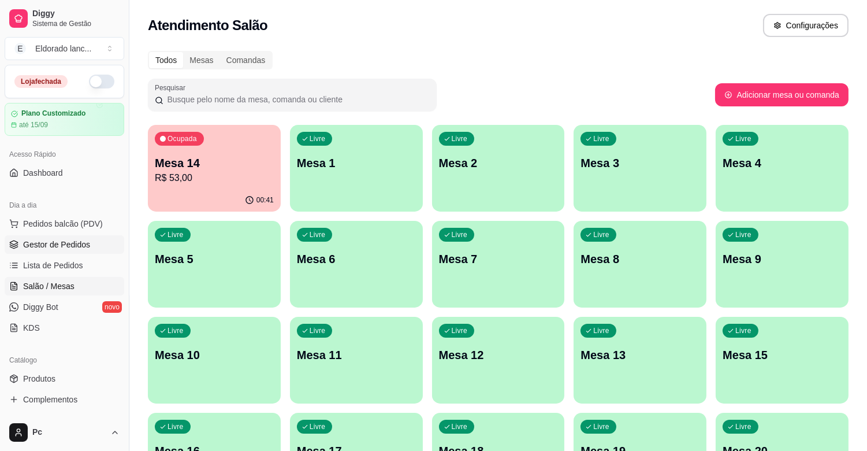
click at [79, 237] on link "Gestor de Pedidos" at bounding box center [65, 244] width 120 height 18
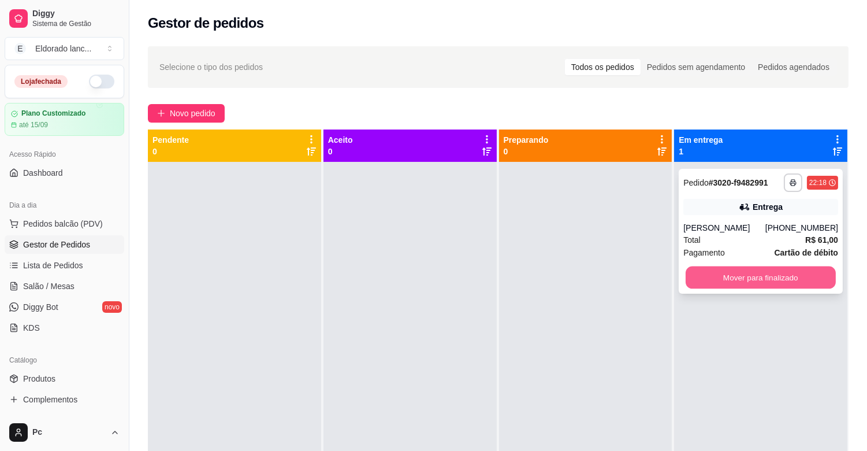
click at [760, 278] on button "Mover para finalizado" at bounding box center [761, 277] width 150 height 23
